Goal: Entertainment & Leisure: Consume media (video, audio)

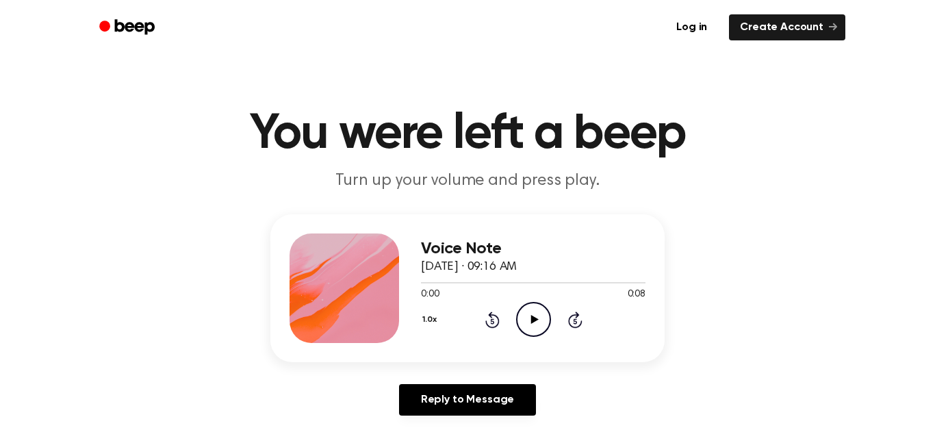
click at [527, 309] on icon "Play Audio" at bounding box center [533, 319] width 35 height 35
click at [530, 320] on icon at bounding box center [534, 319] width 8 height 9
click at [537, 320] on icon "Play Audio" at bounding box center [533, 319] width 35 height 35
click at [537, 330] on icon "Play Audio" at bounding box center [533, 319] width 35 height 35
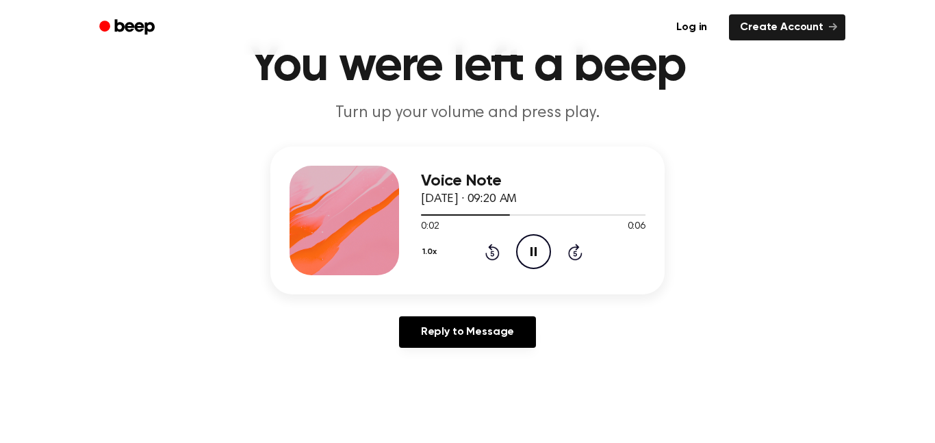
scroll to position [55, 0]
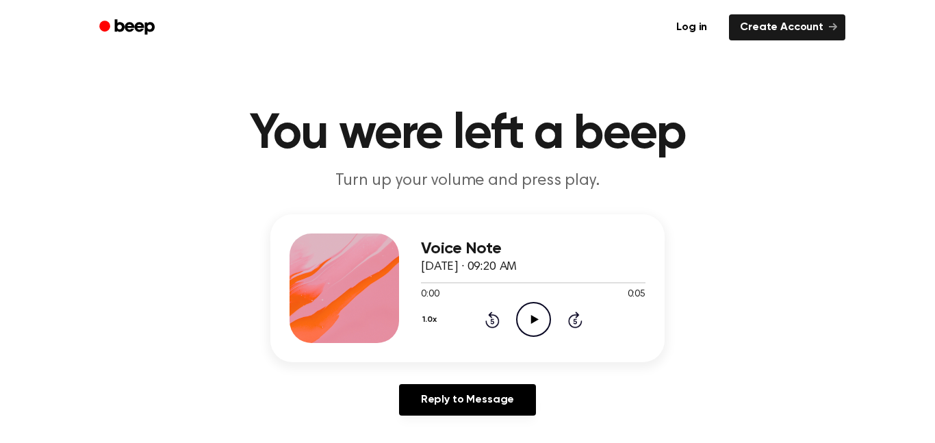
click at [534, 318] on icon at bounding box center [534, 319] width 8 height 9
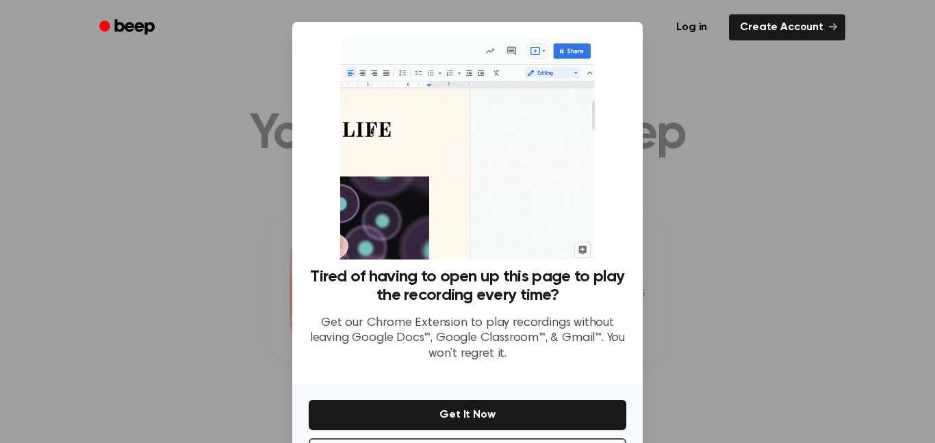
scroll to position [55, 0]
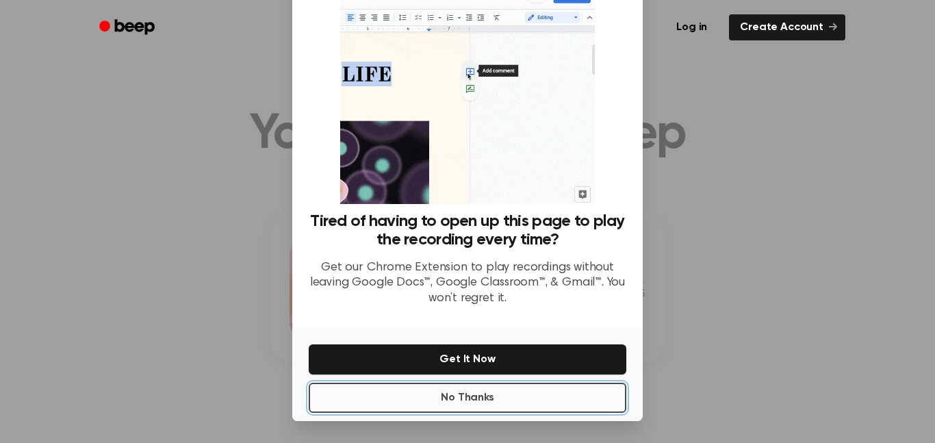
click at [439, 393] on button "No Thanks" at bounding box center [468, 398] width 318 height 30
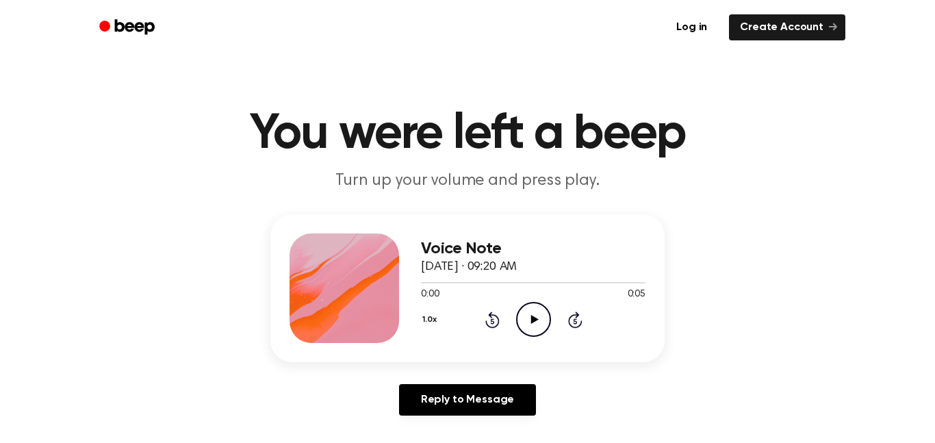
click at [534, 325] on icon "Play Audio" at bounding box center [533, 319] width 35 height 35
click at [541, 325] on icon "Play Audio" at bounding box center [533, 319] width 35 height 35
click at [381, 353] on div "Voice Note October 3, 2025 · 09:21 AM 0:06 0:06 Your browser does not support t…" at bounding box center [467, 288] width 394 height 148
click at [543, 319] on icon "Play Audio" at bounding box center [533, 319] width 35 height 35
click at [518, 322] on icon "Play Audio" at bounding box center [533, 319] width 35 height 35
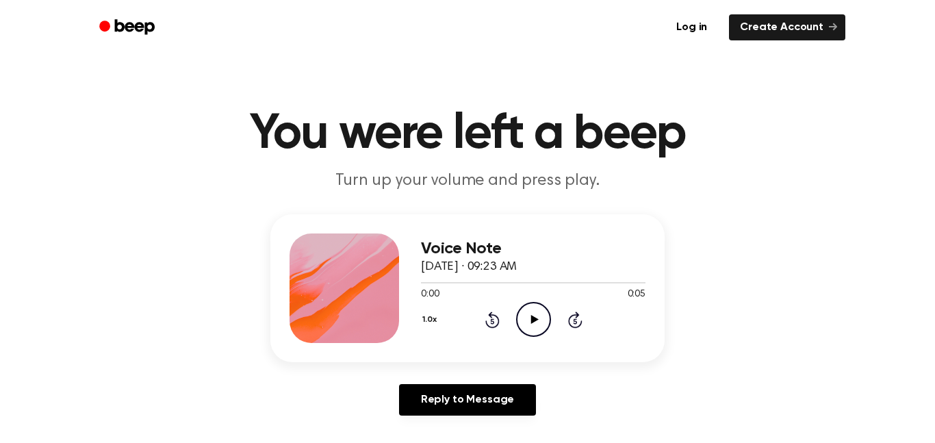
click at [520, 320] on icon "Play Audio" at bounding box center [533, 319] width 35 height 35
click at [531, 291] on div "0:00 0:06" at bounding box center [533, 294] width 224 height 14
click at [528, 313] on icon "Play Audio" at bounding box center [533, 319] width 35 height 35
click at [526, 328] on icon "Play Audio" at bounding box center [533, 319] width 35 height 35
click at [528, 317] on icon "Play Audio" at bounding box center [533, 319] width 35 height 35
